Goal: Information Seeking & Learning: Learn about a topic

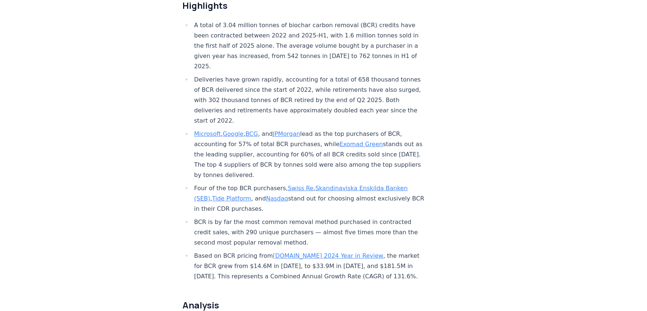
scroll to position [276, 0]
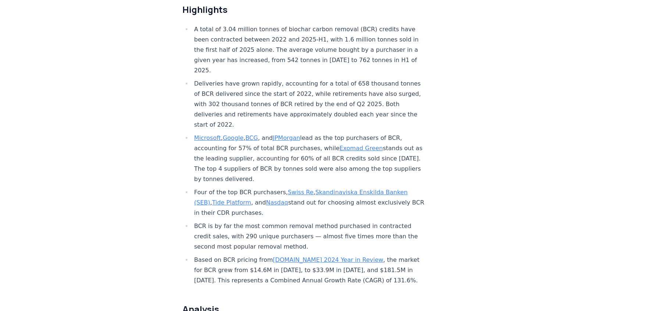
drag, startPoint x: 297, startPoint y: 132, endPoint x: 259, endPoint y: 89, distance: 57.6
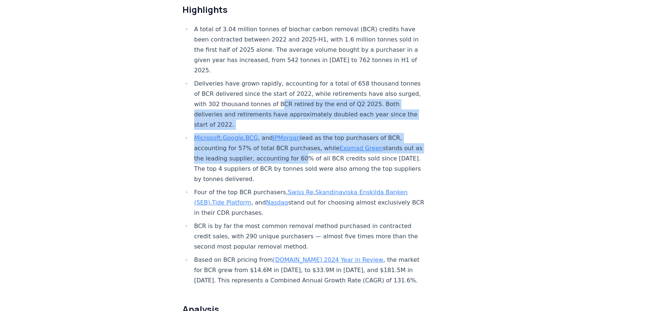
drag, startPoint x: 249, startPoint y: 89, endPoint x: 283, endPoint y: 139, distance: 60.6
click at [283, 139] on ul "A total of 3.04 million tonnes of biochar carbon removal (BCR) credits have bee…" at bounding box center [303, 155] width 243 height 262
click at [283, 139] on li "Microsoft , Google , BCG , and JPMorgan lead as the top purchasers of BCR, acco…" at bounding box center [309, 158] width 234 height 51
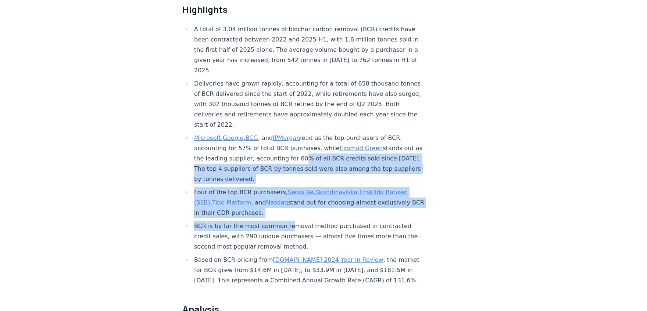
drag, startPoint x: 284, startPoint y: 136, endPoint x: 287, endPoint y: 208, distance: 71.8
click at [287, 208] on ul "A total of 3.04 million tonnes of biochar carbon removal (BCR) credits have bee…" at bounding box center [303, 155] width 243 height 262
click at [287, 221] on li "BCR is by far the most common removal method purchased in contracted credit sal…" at bounding box center [309, 236] width 234 height 31
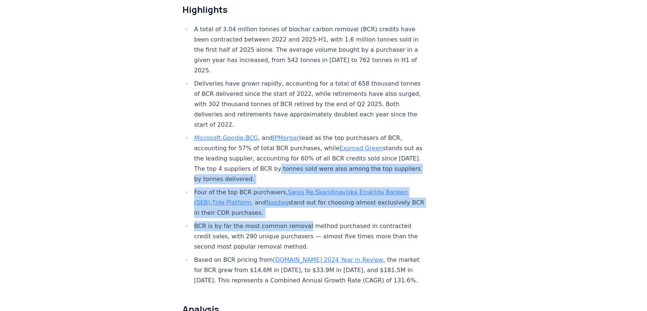
drag, startPoint x: 287, startPoint y: 208, endPoint x: 250, endPoint y: 142, distance: 75.8
click at [250, 142] on ul "A total of 3.04 million tonnes of biochar carbon removal (BCR) credits have bee…" at bounding box center [303, 155] width 243 height 262
click at [250, 142] on li "Microsoft , Google , BCG , and JPMorgan lead as the top purchasers of BCR, acco…" at bounding box center [309, 158] width 234 height 51
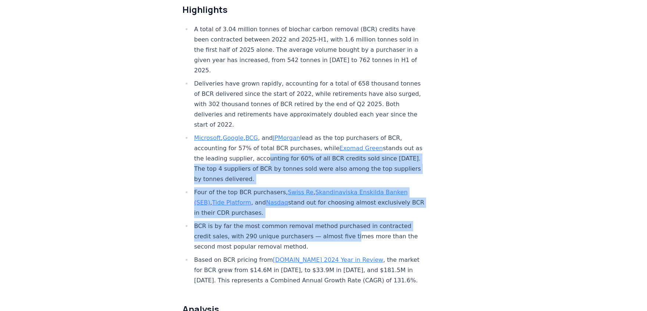
drag, startPoint x: 249, startPoint y: 141, endPoint x: 312, endPoint y: 212, distance: 95.3
click at [312, 212] on ul "A total of 3.04 million tonnes of biochar carbon removal (BCR) credits have bee…" at bounding box center [303, 155] width 243 height 262
click at [312, 221] on li "BCR is by far the most common removal method purchased in contracted credit sal…" at bounding box center [309, 236] width 234 height 31
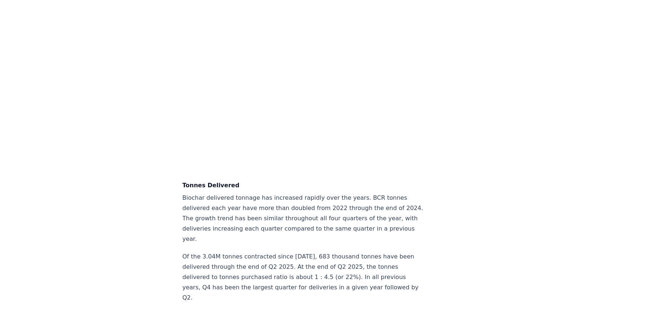
scroll to position [2224, 0]
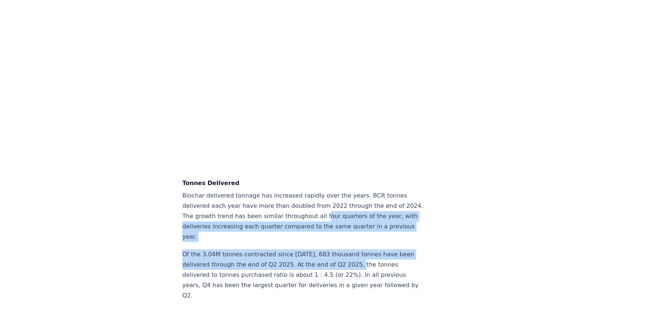
drag, startPoint x: 327, startPoint y: 201, endPoint x: 269, endPoint y: 159, distance: 71.3
click at [269, 191] on p "Biochar delivered tonnage has increased rapidly over the years. BCR tonnes deli…" at bounding box center [303, 216] width 243 height 51
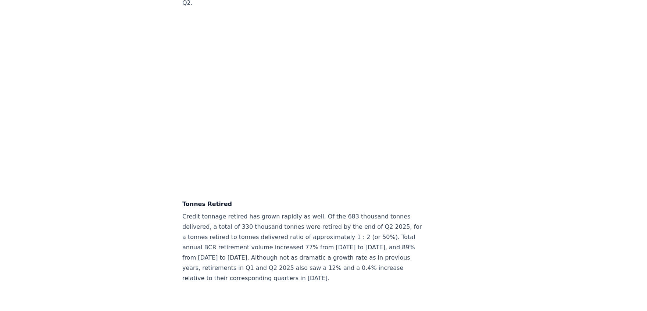
scroll to position [2473, 0]
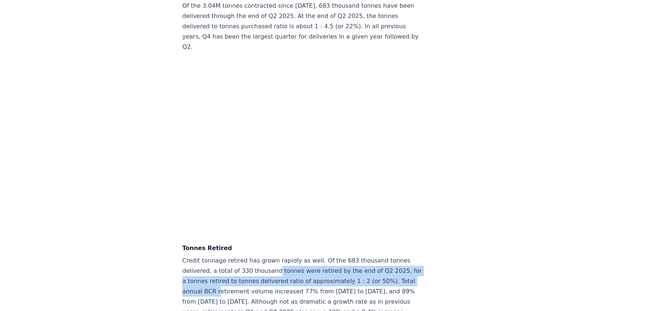
drag, startPoint x: 376, startPoint y: 205, endPoint x: 240, endPoint y: 193, distance: 136.6
click at [240, 256] on p "Credit tonnage retired has grown rapidly as well. Of the 683 thousand tonnes de…" at bounding box center [303, 292] width 243 height 72
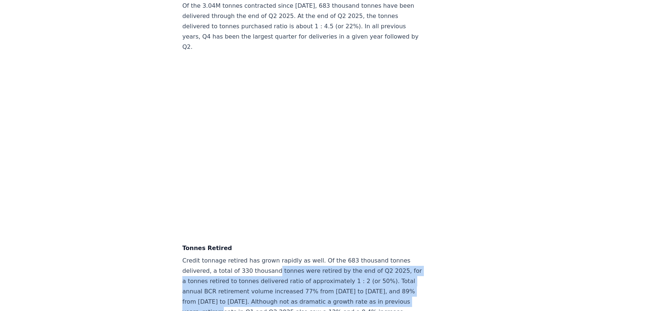
drag, startPoint x: 240, startPoint y: 193, endPoint x: 312, endPoint y: 231, distance: 81.9
click at [312, 256] on p "Credit tonnage retired has grown rapidly as well. Of the 683 thousand tonnes de…" at bounding box center [303, 292] width 243 height 72
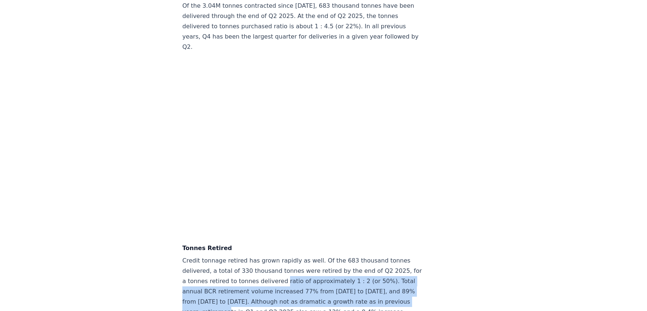
drag, startPoint x: 312, startPoint y: 231, endPoint x: 233, endPoint y: 207, distance: 82.7
click at [233, 256] on p "Credit tonnage retired has grown rapidly as well. Of the 683 thousand tonnes de…" at bounding box center [303, 292] width 243 height 72
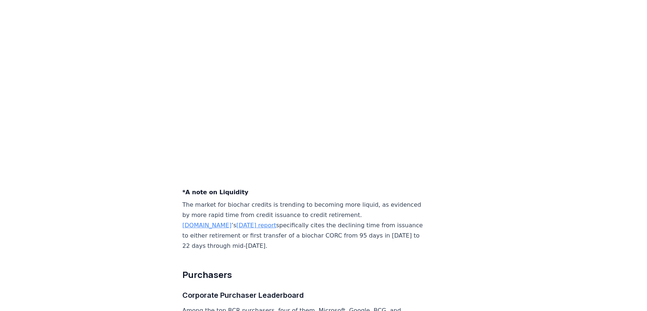
scroll to position [2806, 0]
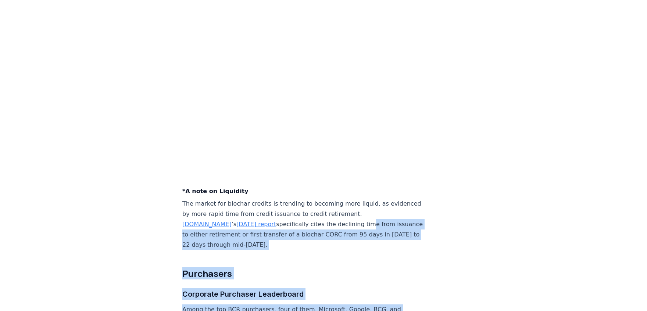
drag, startPoint x: 327, startPoint y: 229, endPoint x: 267, endPoint y: 138, distance: 110.1
click at [267, 199] on p "The market for biochar credits is trending to becoming more liquid, as evidence…" at bounding box center [303, 224] width 243 height 51
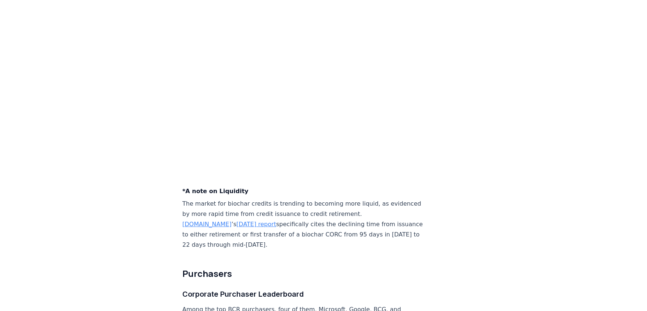
click at [284, 199] on p "The market for biochar credits is trending to becoming more liquid, as evidence…" at bounding box center [303, 224] width 243 height 51
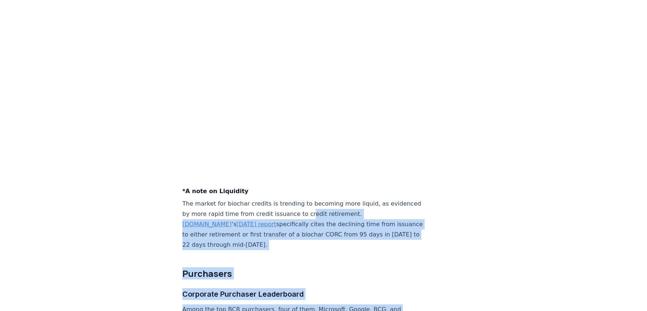
drag, startPoint x: 279, startPoint y: 134, endPoint x: 298, endPoint y: 225, distance: 93.6
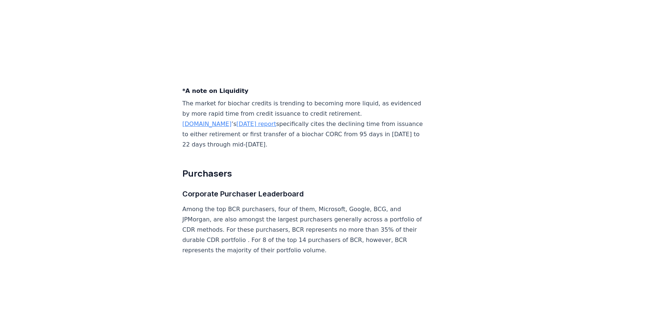
scroll to position [2930, 0]
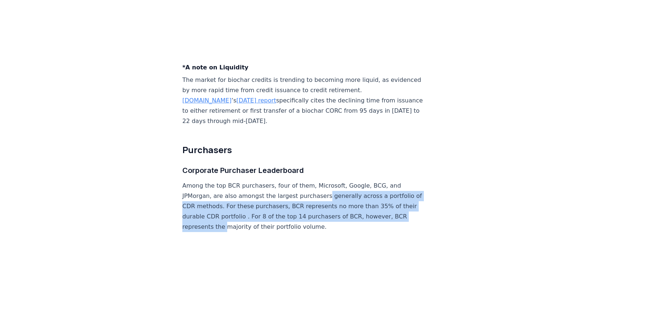
drag, startPoint x: 349, startPoint y: 119, endPoint x: 278, endPoint y: 102, distance: 73.0
click at [278, 181] on p "Among the top BCR purchasers, four of them, Microsoft, Google, BCG, and JPMorga…" at bounding box center [303, 206] width 243 height 51
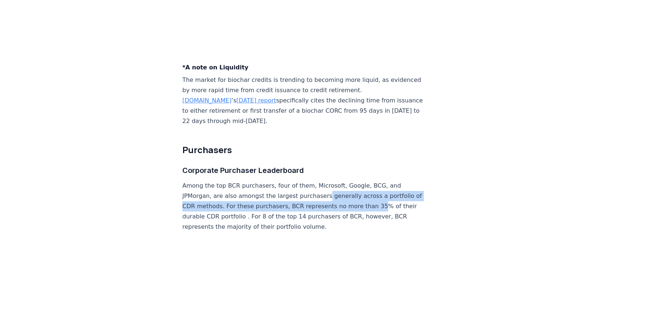
drag, startPoint x: 278, startPoint y: 102, endPoint x: 316, endPoint y: 117, distance: 40.4
click at [316, 181] on p "Among the top BCR purchasers, four of them, Microsoft, Google, BCG, and JPMorga…" at bounding box center [303, 206] width 243 height 51
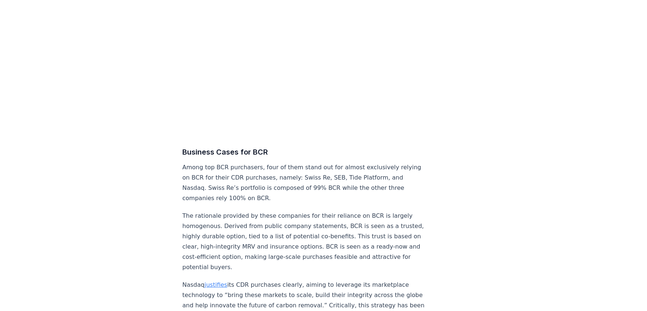
scroll to position [3201, 0]
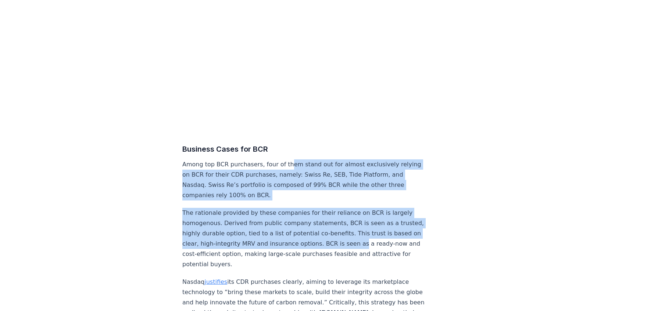
drag, startPoint x: 284, startPoint y: 71, endPoint x: 322, endPoint y: 136, distance: 75.0
click at [322, 208] on p "The rationale provided by these companies for their reliance on BCR is largely …" at bounding box center [303, 239] width 243 height 62
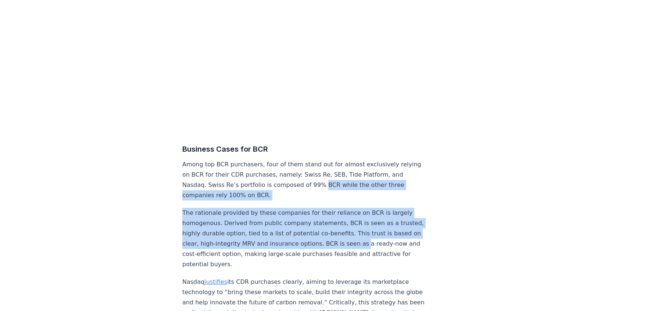
drag, startPoint x: 322, startPoint y: 136, endPoint x: 270, endPoint y: 92, distance: 67.6
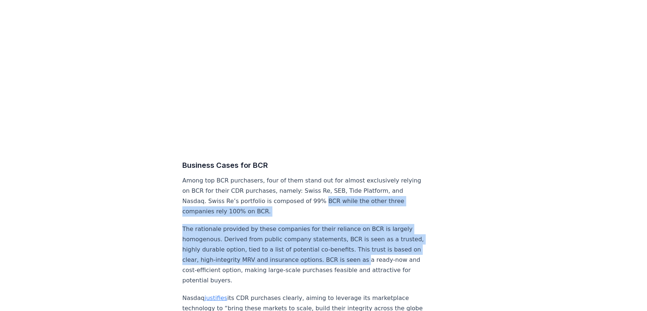
scroll to position [3190, 0]
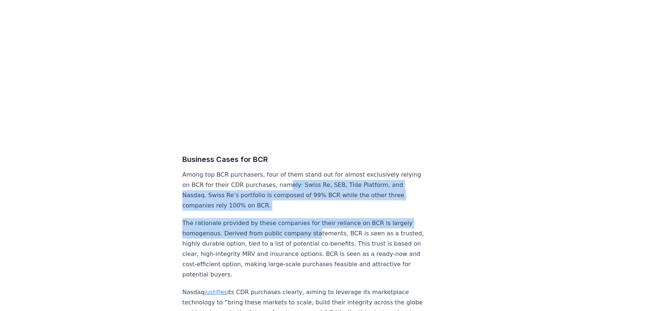
drag, startPoint x: 261, startPoint y: 88, endPoint x: 309, endPoint y: 125, distance: 60.2
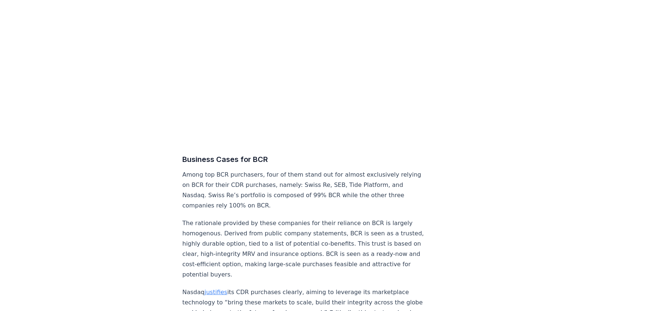
click at [300, 218] on p "The rationale provided by these companies for their reliance on BCR is largely …" at bounding box center [303, 249] width 243 height 62
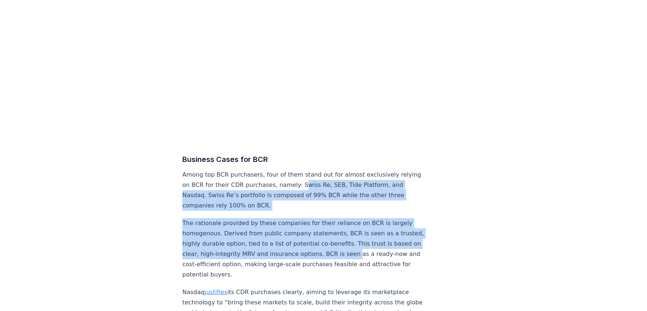
drag, startPoint x: 315, startPoint y: 153, endPoint x: 277, endPoint y: 90, distance: 73.4
click at [277, 170] on p "Among top BCR purchasers, four of them stand out for almost exclusively relying…" at bounding box center [303, 190] width 243 height 41
drag, startPoint x: 277, startPoint y: 90, endPoint x: 303, endPoint y: 147, distance: 63.2
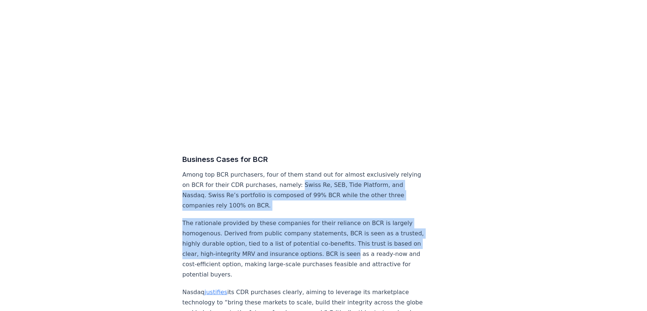
click at [303, 218] on p "The rationale provided by these companies for their reliance on BCR is largely …" at bounding box center [303, 249] width 243 height 62
drag, startPoint x: 303, startPoint y: 147, endPoint x: 241, endPoint y: 91, distance: 84.1
click at [241, 170] on p "Among top BCR purchasers, four of them stand out for almost exclusively relying…" at bounding box center [303, 190] width 243 height 41
drag, startPoint x: 241, startPoint y: 91, endPoint x: 281, endPoint y: 149, distance: 70.3
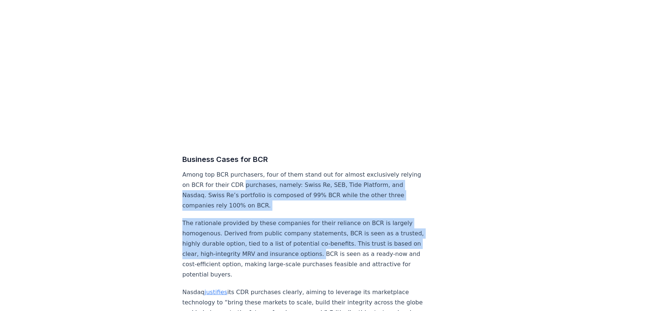
click at [281, 218] on p "The rationale provided by these companies for their reliance on BCR is largely …" at bounding box center [303, 249] width 243 height 62
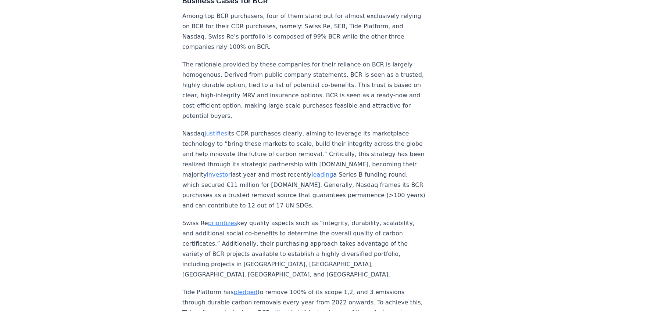
scroll to position [3350, 0]
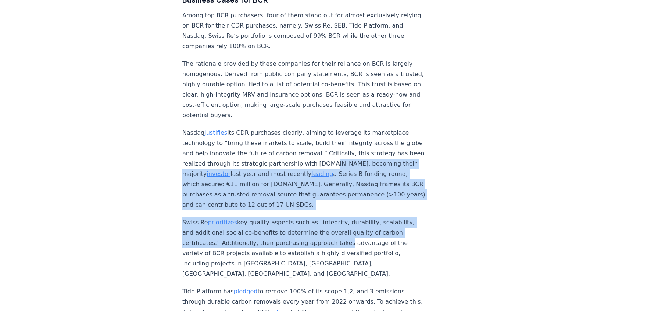
drag, startPoint x: 264, startPoint y: 51, endPoint x: 299, endPoint y: 119, distance: 75.8
click at [299, 218] on p "Swiss Re prioritizes key quality aspects such as “integrity, durability, scalab…" at bounding box center [303, 249] width 243 height 62
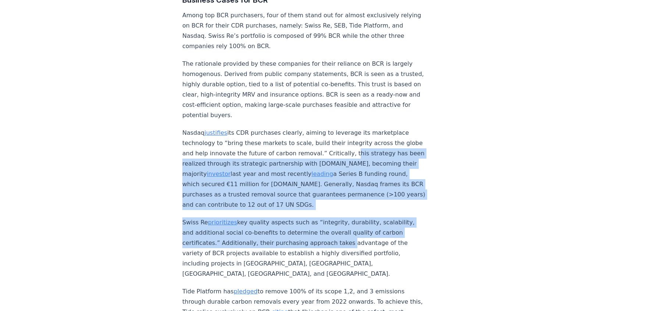
drag, startPoint x: 299, startPoint y: 119, endPoint x: 290, endPoint y: 40, distance: 79.5
click at [290, 128] on p "Nasdaq justifies its CDR purchases clearly, aiming to leverage its marketplace …" at bounding box center [303, 169] width 243 height 82
drag, startPoint x: 290, startPoint y: 40, endPoint x: 283, endPoint y: 114, distance: 74.2
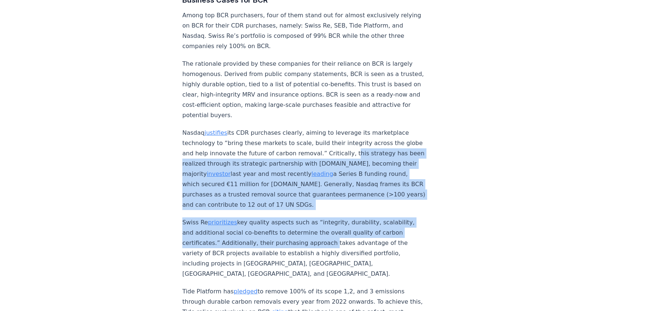
click at [283, 218] on p "Swiss Re prioritizes key quality aspects such as “integrity, durability, scalab…" at bounding box center [303, 249] width 243 height 62
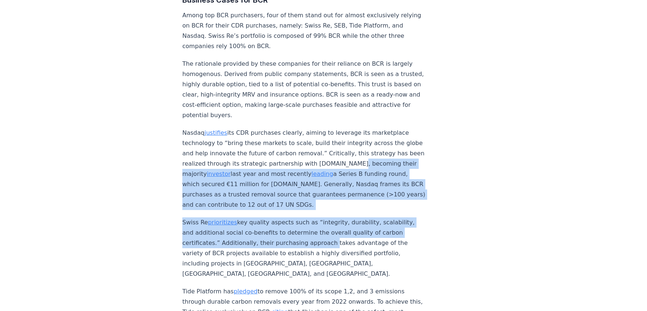
drag, startPoint x: 283, startPoint y: 114, endPoint x: 284, endPoint y: 44, distance: 69.1
click at [284, 128] on p "Nasdaq justifies its CDR purchases clearly, aiming to leverage its marketplace …" at bounding box center [303, 169] width 243 height 82
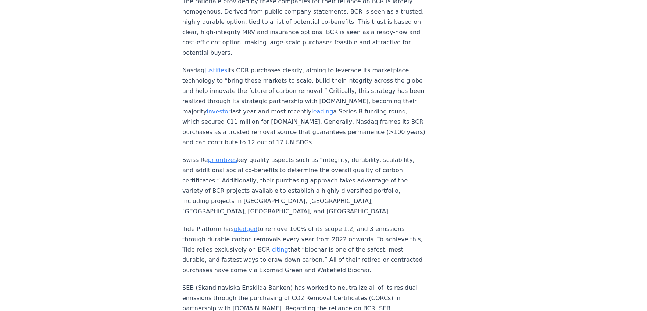
scroll to position [3420, 0]
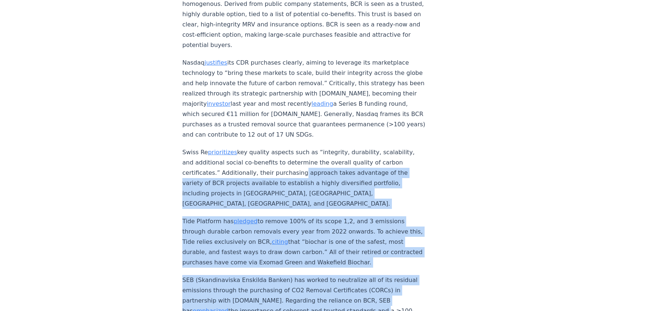
drag, startPoint x: 256, startPoint y: 46, endPoint x: 276, endPoint y: 174, distance: 129.5
click at [276, 275] on p "SEB (Skandinaviska Enskilda Banken) has worked to neutralize all of its residua…" at bounding box center [303, 311] width 243 height 72
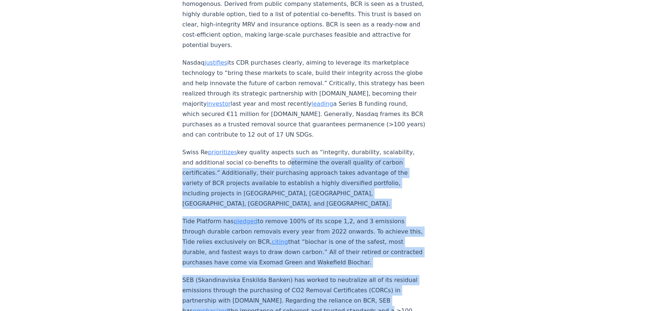
drag, startPoint x: 276, startPoint y: 174, endPoint x: 287, endPoint y: 42, distance: 132.8
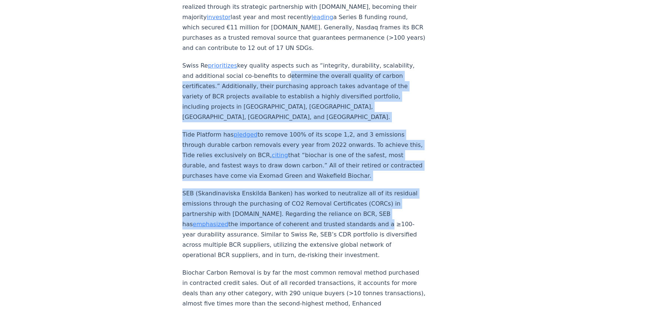
scroll to position [3507, 0]
click at [250, 188] on p "SEB (Skandinaviska Enskilda Banken) has worked to neutralize all of its residua…" at bounding box center [303, 224] width 243 height 72
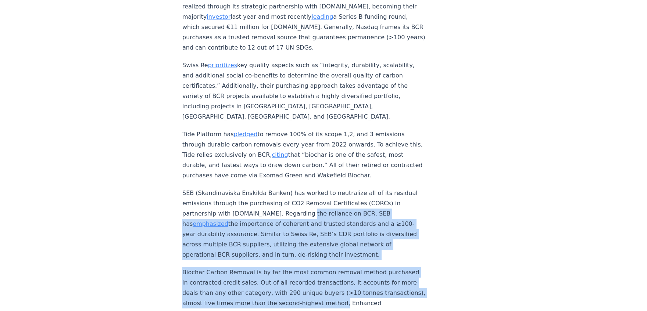
drag, startPoint x: 250, startPoint y: 76, endPoint x: 285, endPoint y: 154, distance: 85.4
click at [285, 268] on p "Biochar Carbon Removal is by far the most common removal method purchased in co…" at bounding box center [303, 304] width 243 height 72
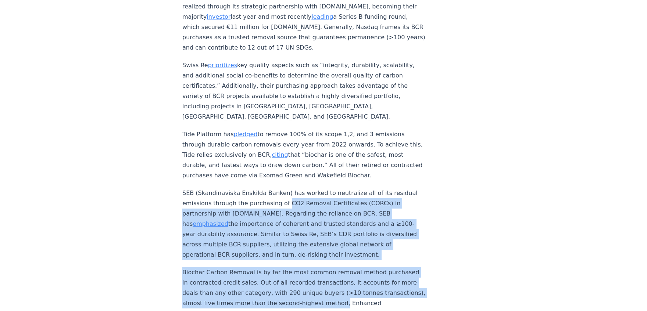
drag, startPoint x: 285, startPoint y: 154, endPoint x: 259, endPoint y: 72, distance: 86.0
click at [258, 188] on p "SEB (Skandinaviska Enskilda Banken) has worked to neutralize all of its residua…" at bounding box center [303, 224] width 243 height 72
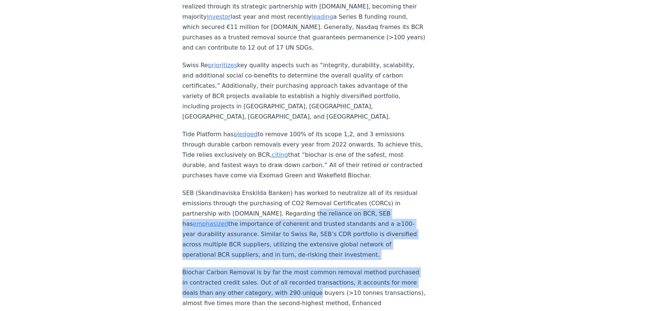
drag, startPoint x: 258, startPoint y: 78, endPoint x: 271, endPoint y: 151, distance: 74.7
click at [271, 268] on p "Biochar Carbon Removal is by far the most common removal method purchased in co…" at bounding box center [303, 304] width 243 height 72
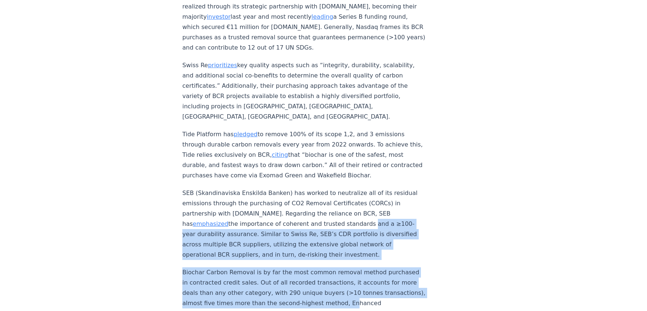
drag, startPoint x: 295, startPoint y: 160, endPoint x: 267, endPoint y: 85, distance: 79.4
click at [267, 188] on p "SEB (Skandinaviska Enskilda Banken) has worked to neutralize all of its residua…" at bounding box center [303, 224] width 243 height 72
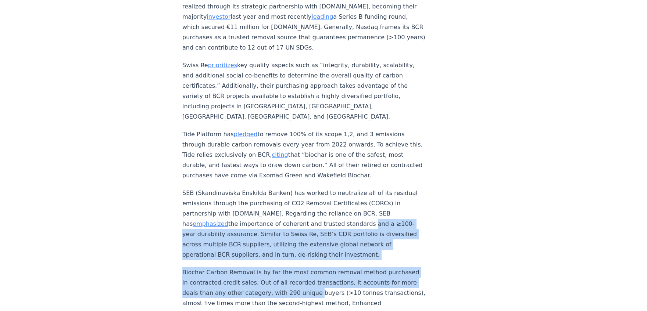
drag, startPoint x: 267, startPoint y: 85, endPoint x: 278, endPoint y: 146, distance: 62.1
click at [278, 268] on p "Biochar Carbon Removal is by far the most common removal method purchased in co…" at bounding box center [303, 304] width 243 height 72
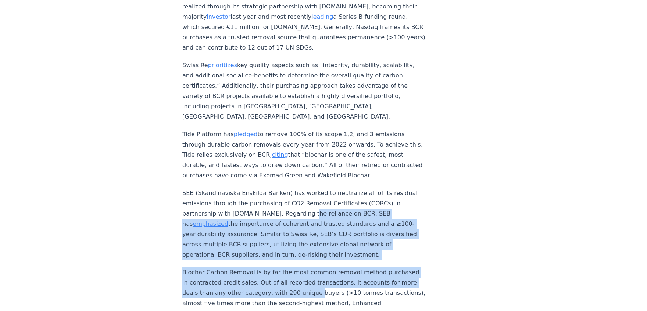
drag, startPoint x: 278, startPoint y: 146, endPoint x: 260, endPoint y: 77, distance: 71.7
click at [260, 188] on p "SEB (Skandinaviska Enskilda Banken) has worked to neutralize all of its residua…" at bounding box center [303, 224] width 243 height 72
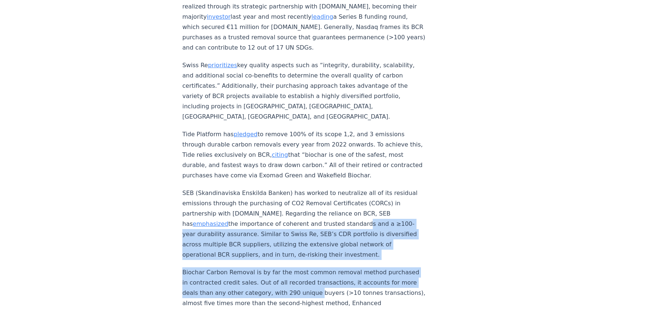
drag, startPoint x: 260, startPoint y: 84, endPoint x: 281, endPoint y: 150, distance: 69.6
click at [281, 268] on p "Biochar Carbon Removal is by far the most common removal method purchased in co…" at bounding box center [303, 304] width 243 height 72
drag, startPoint x: 281, startPoint y: 150, endPoint x: 262, endPoint y: 86, distance: 66.9
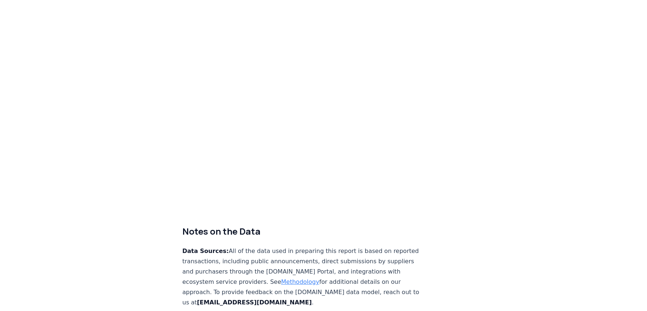
scroll to position [4572, 0]
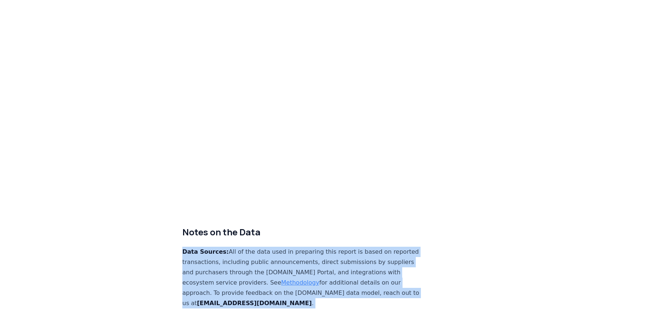
drag, startPoint x: 393, startPoint y: 155, endPoint x: 327, endPoint y: 55, distance: 119.2
drag, startPoint x: 327, startPoint y: 55, endPoint x: 362, endPoint y: 146, distance: 97.0
